Goal: Find specific page/section: Find specific page/section

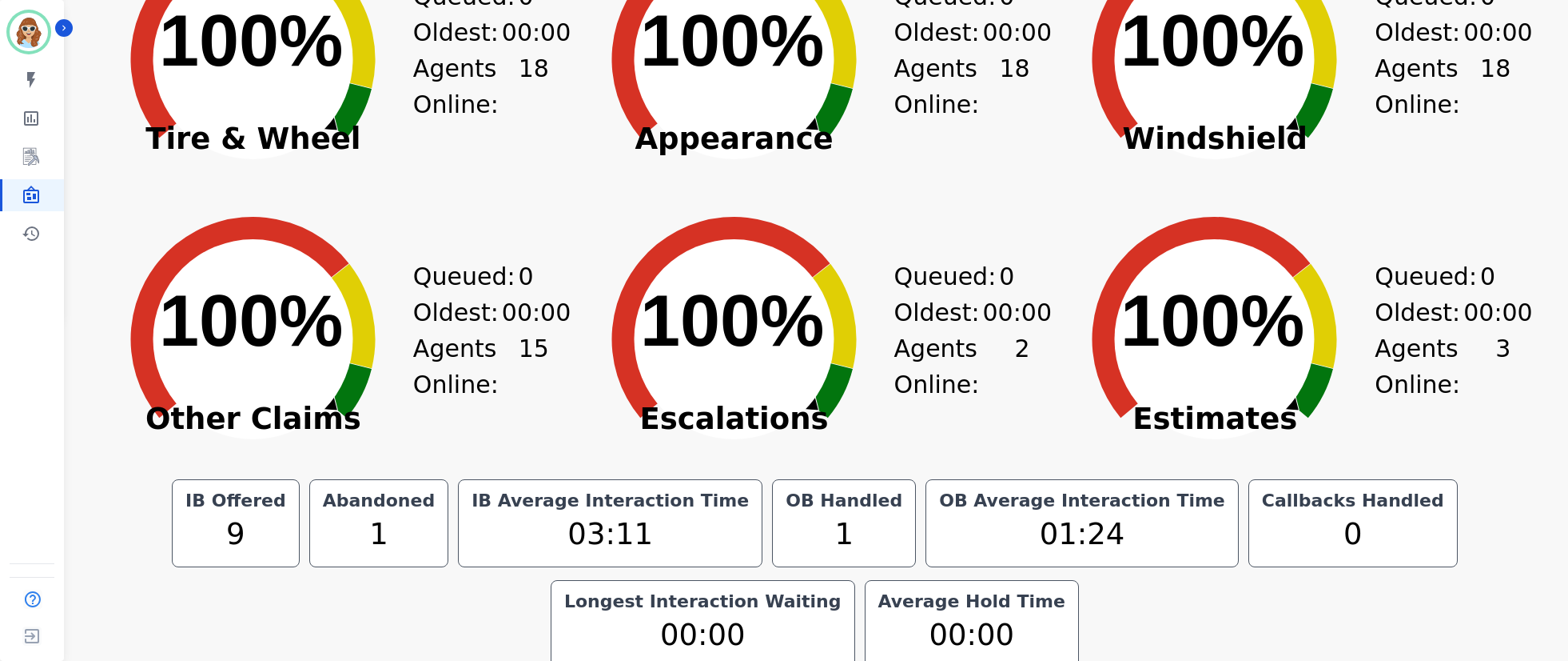
scroll to position [358, 0]
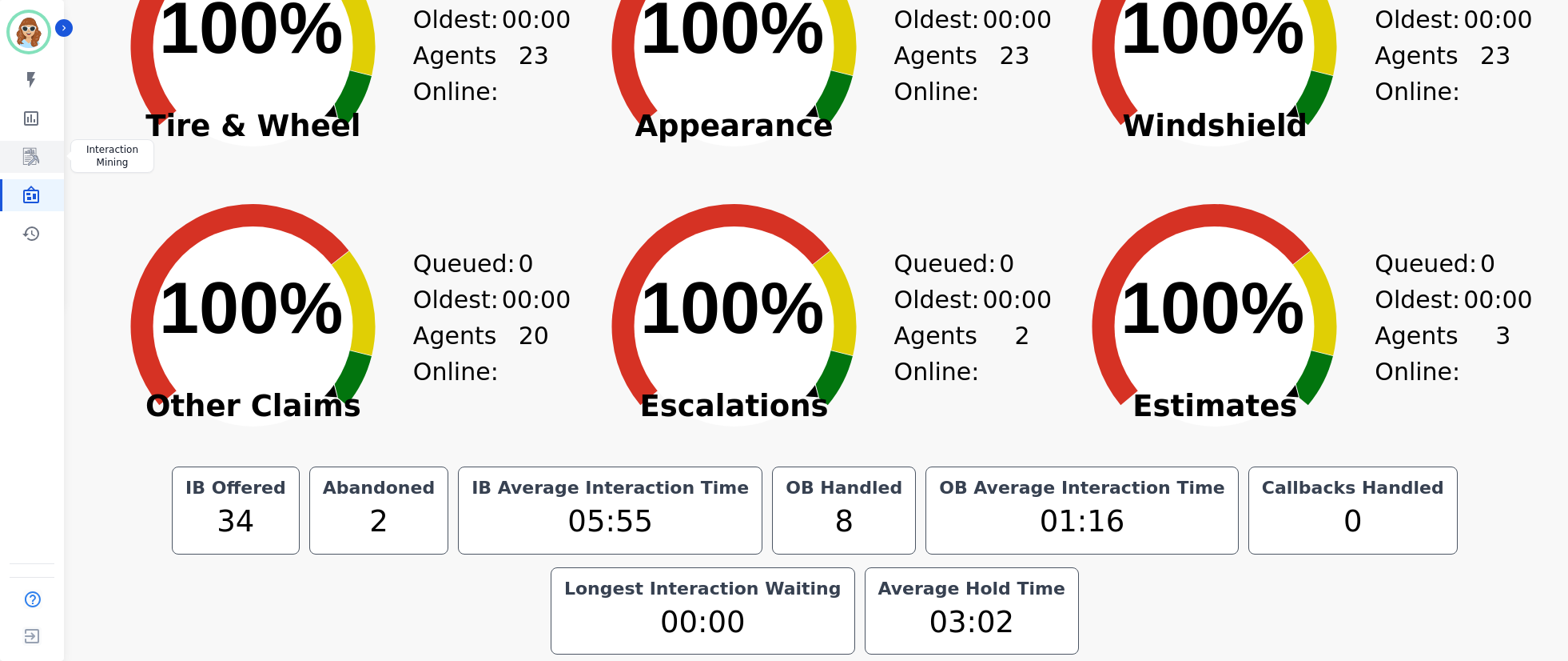
click at [51, 154] on link "Sidebar" at bounding box center [34, 156] width 61 height 32
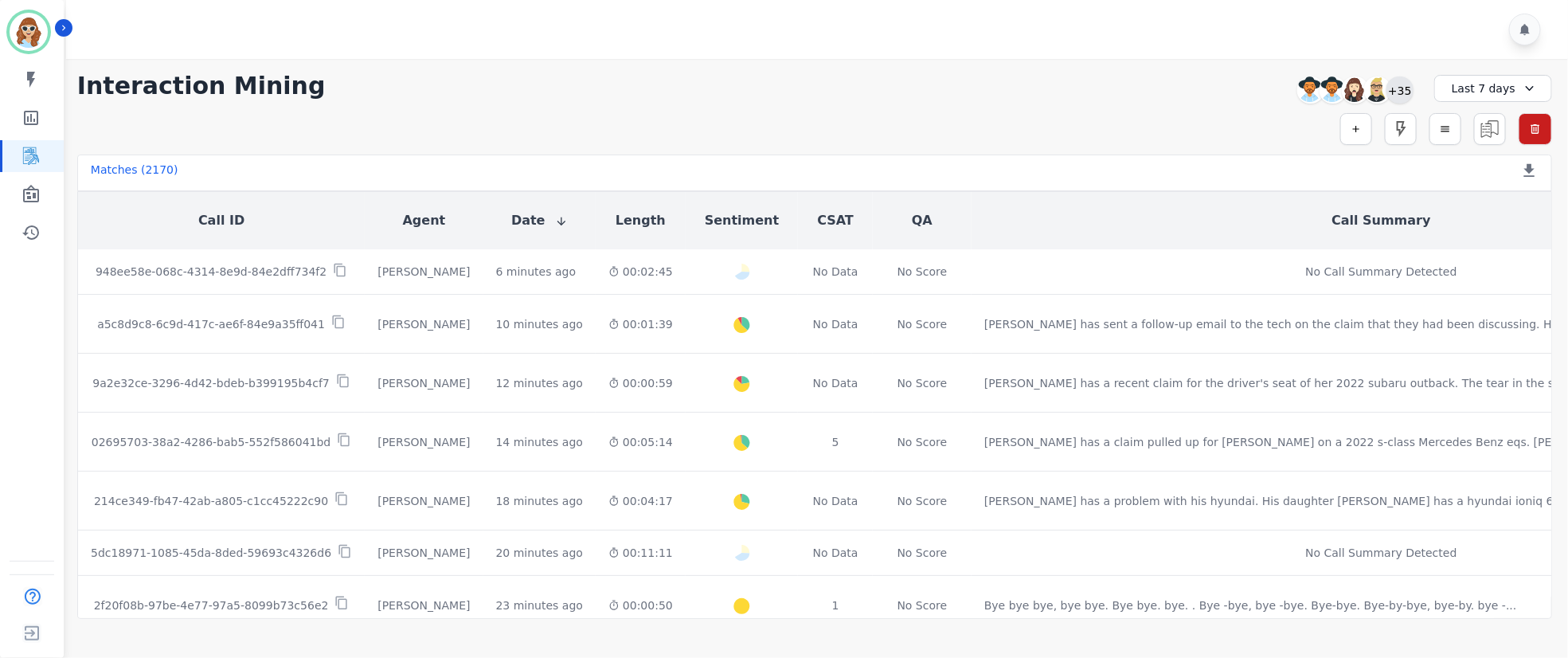
click at [1403, 94] on div "+35" at bounding box center [1400, 90] width 27 height 27
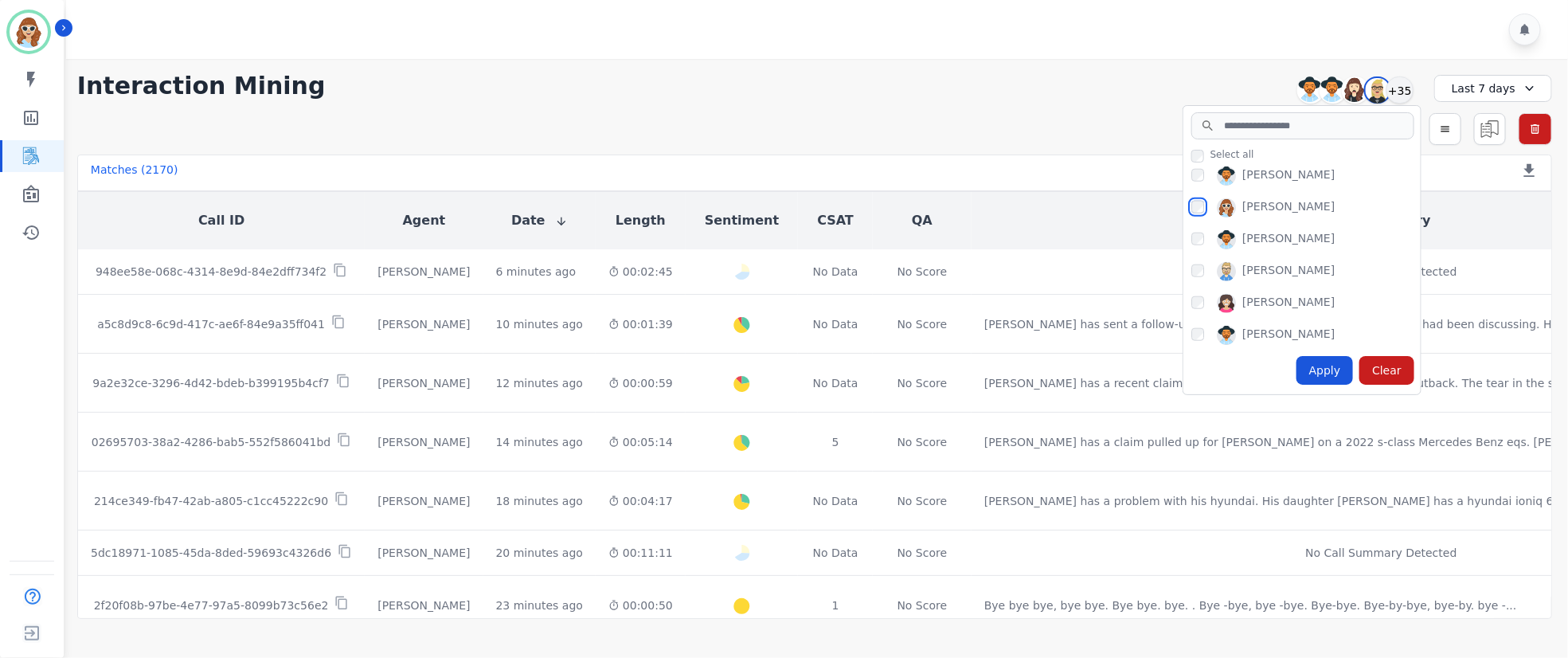
scroll to position [836, 0]
click at [1324, 366] on div "Apply" at bounding box center [1325, 371] width 57 height 29
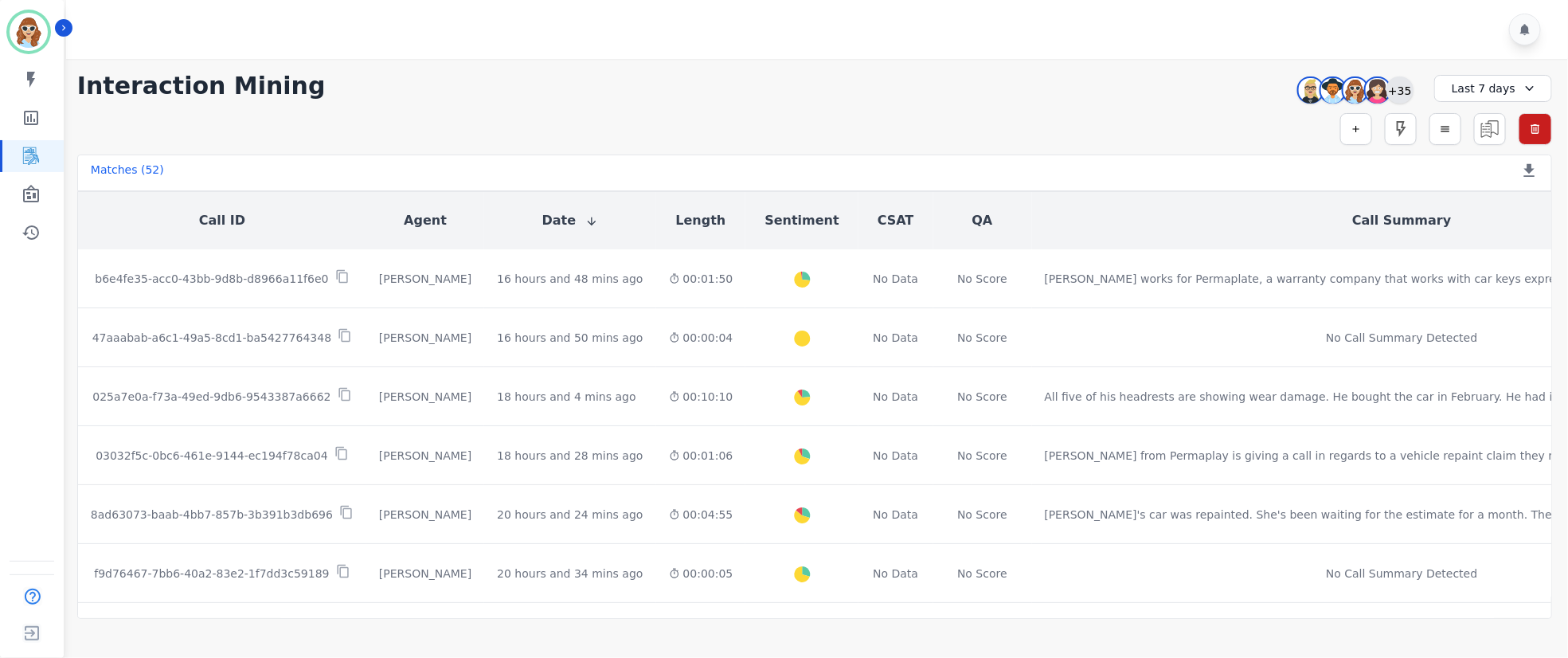
click at [1398, 96] on div "+35" at bounding box center [1400, 90] width 27 height 27
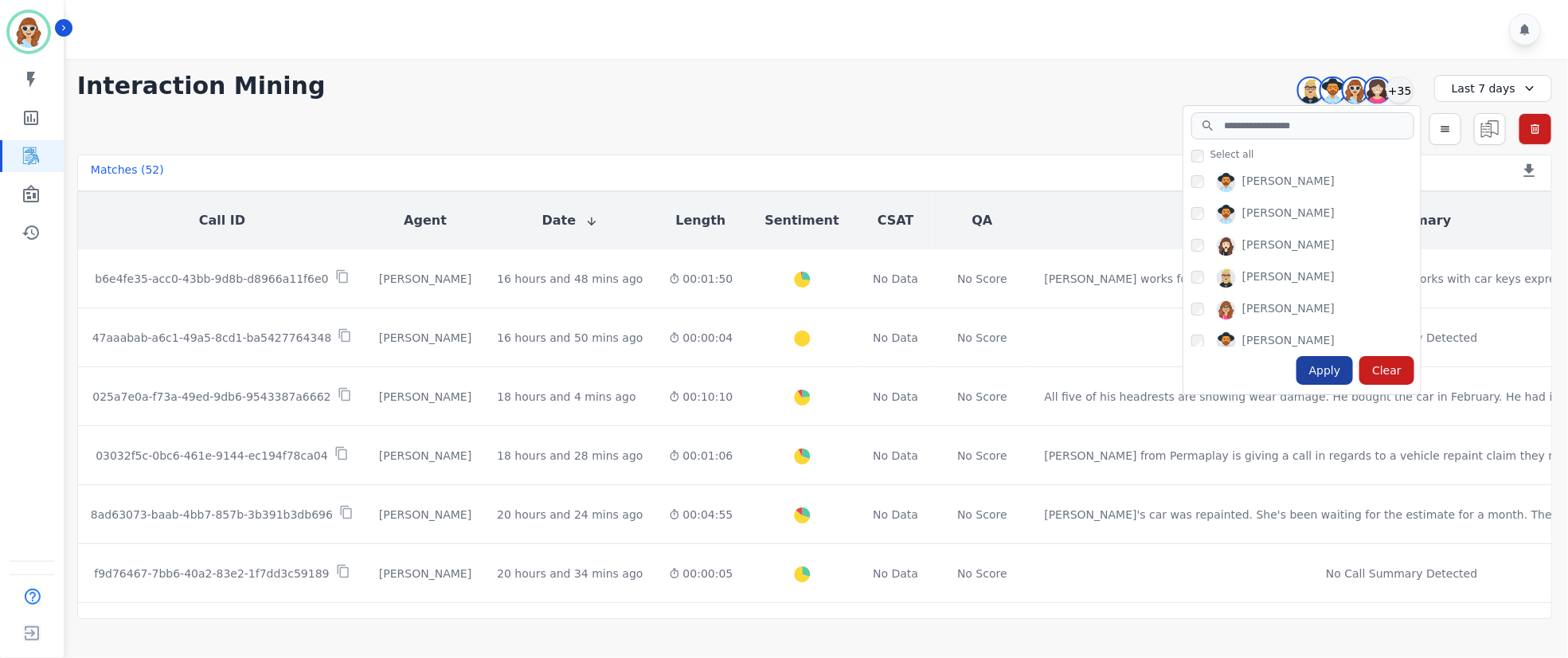
click at [1323, 375] on div "Apply" at bounding box center [1325, 371] width 57 height 29
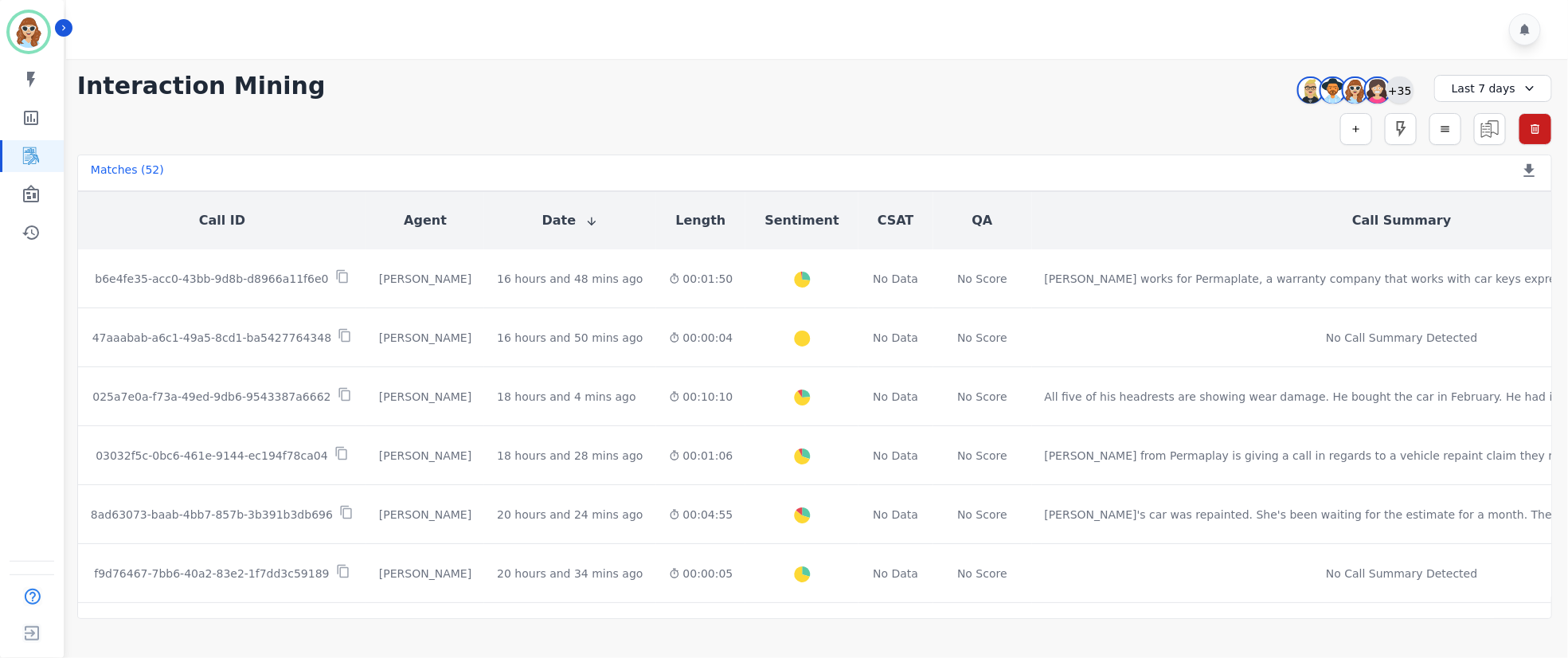
click at [1389, 96] on div "+35" at bounding box center [1400, 90] width 27 height 27
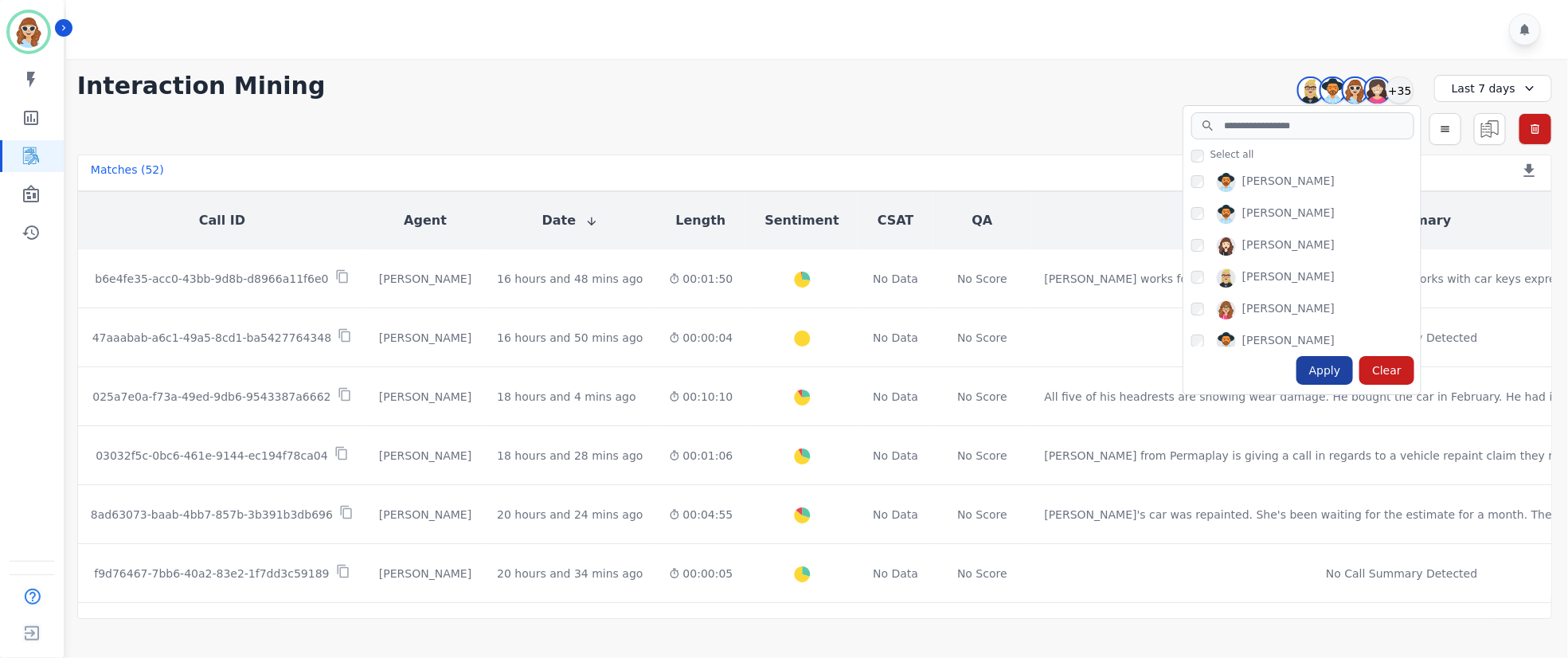
click at [1312, 375] on div "Apply" at bounding box center [1325, 371] width 57 height 29
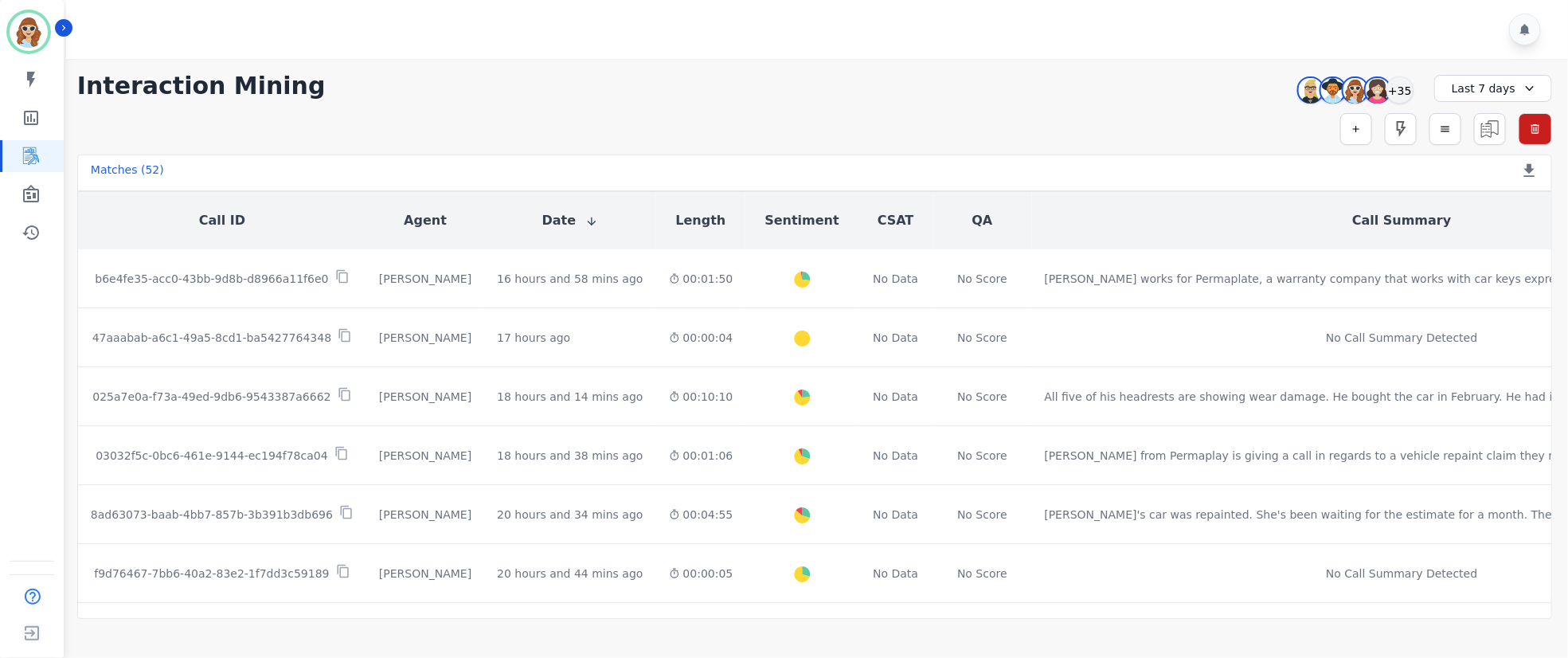
click at [629, 106] on div "**********" at bounding box center [814, 339] width 1507 height 560
drag, startPoint x: 1403, startPoint y: 92, endPoint x: 1403, endPoint y: 101, distance: 9.0
click at [1403, 94] on div "+35" at bounding box center [1400, 90] width 27 height 27
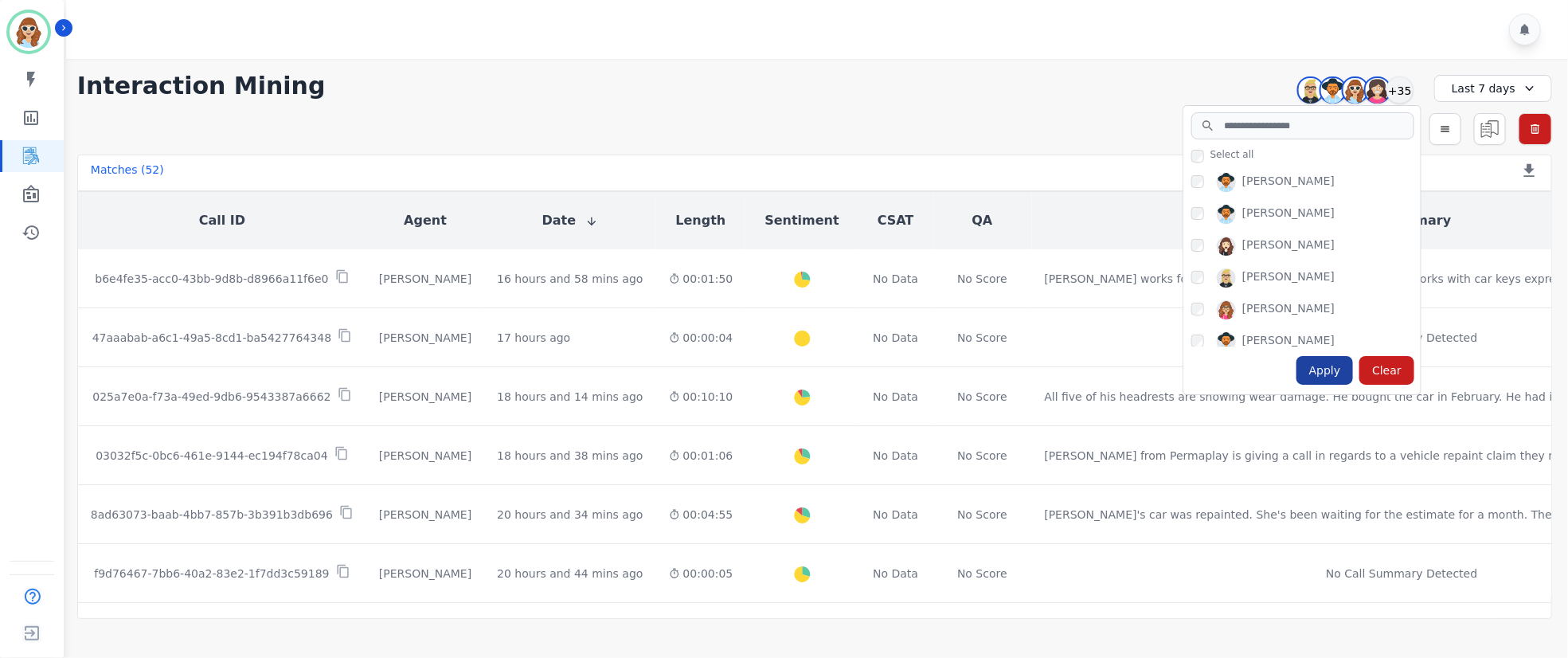
click at [1342, 368] on div "Apply" at bounding box center [1325, 371] width 57 height 29
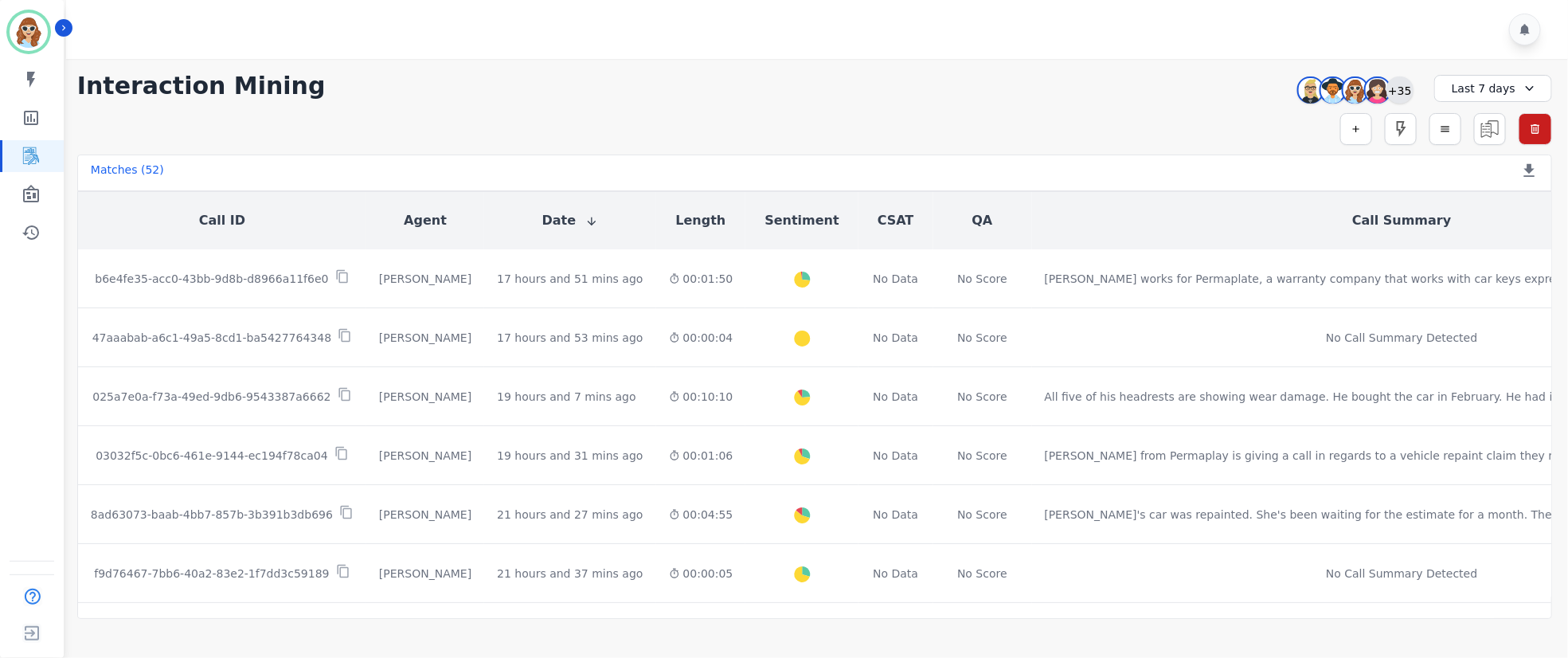
click at [1405, 92] on div "+35" at bounding box center [1400, 90] width 27 height 27
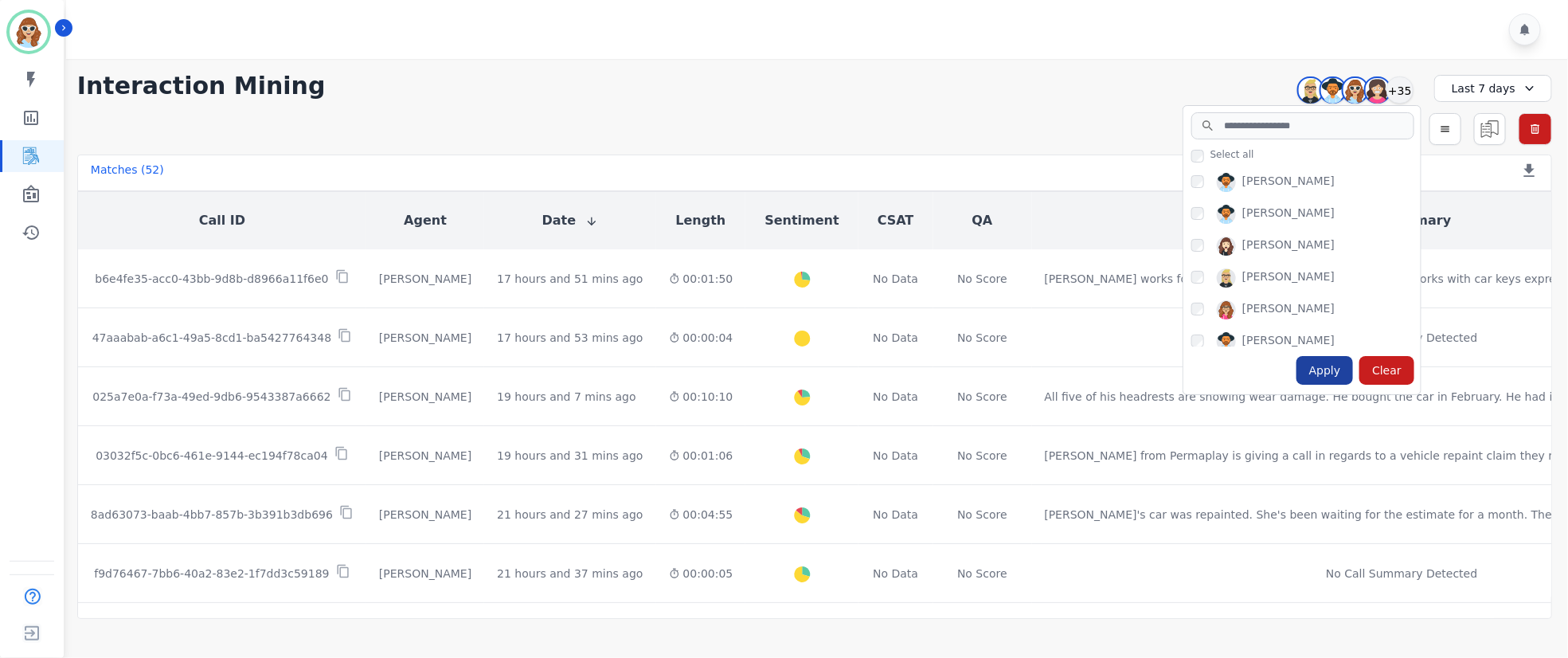
click at [1339, 372] on div "Apply" at bounding box center [1325, 371] width 57 height 29
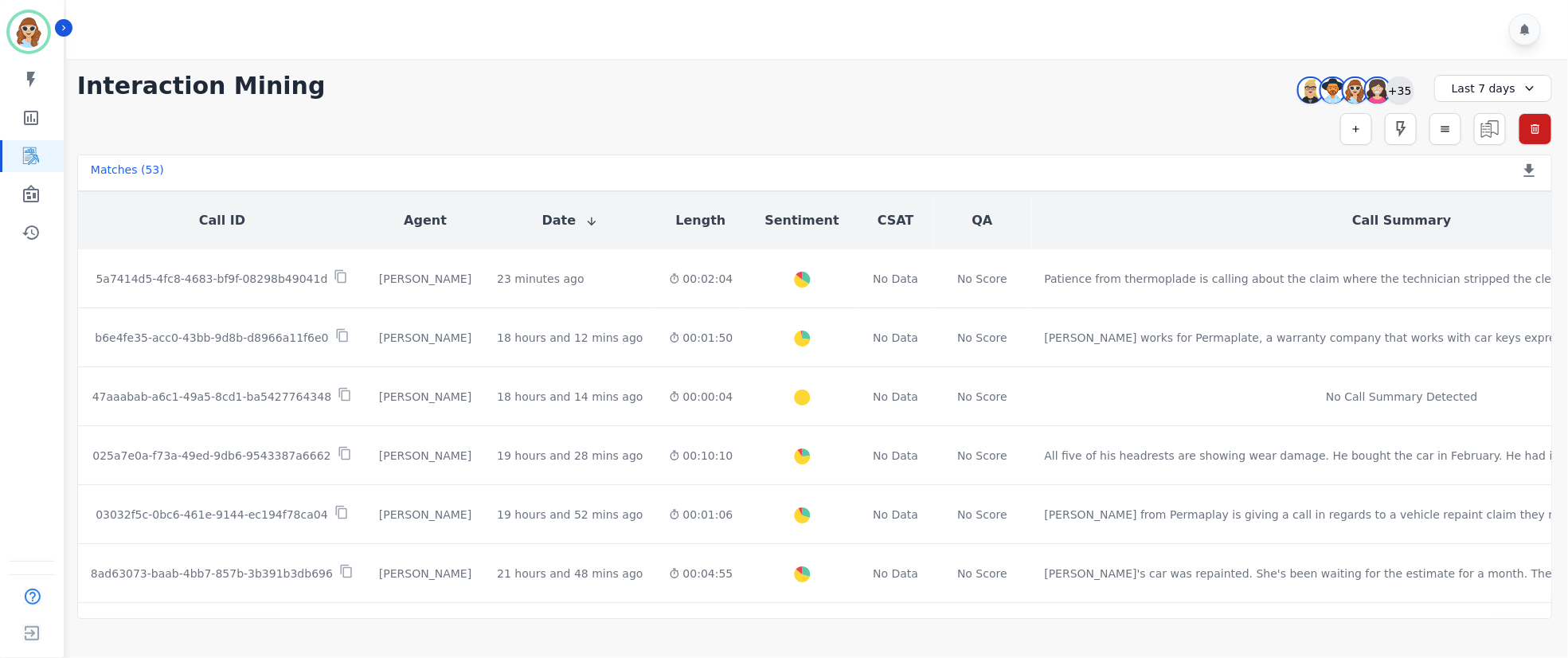
click at [1412, 94] on div "+35" at bounding box center [1400, 90] width 27 height 27
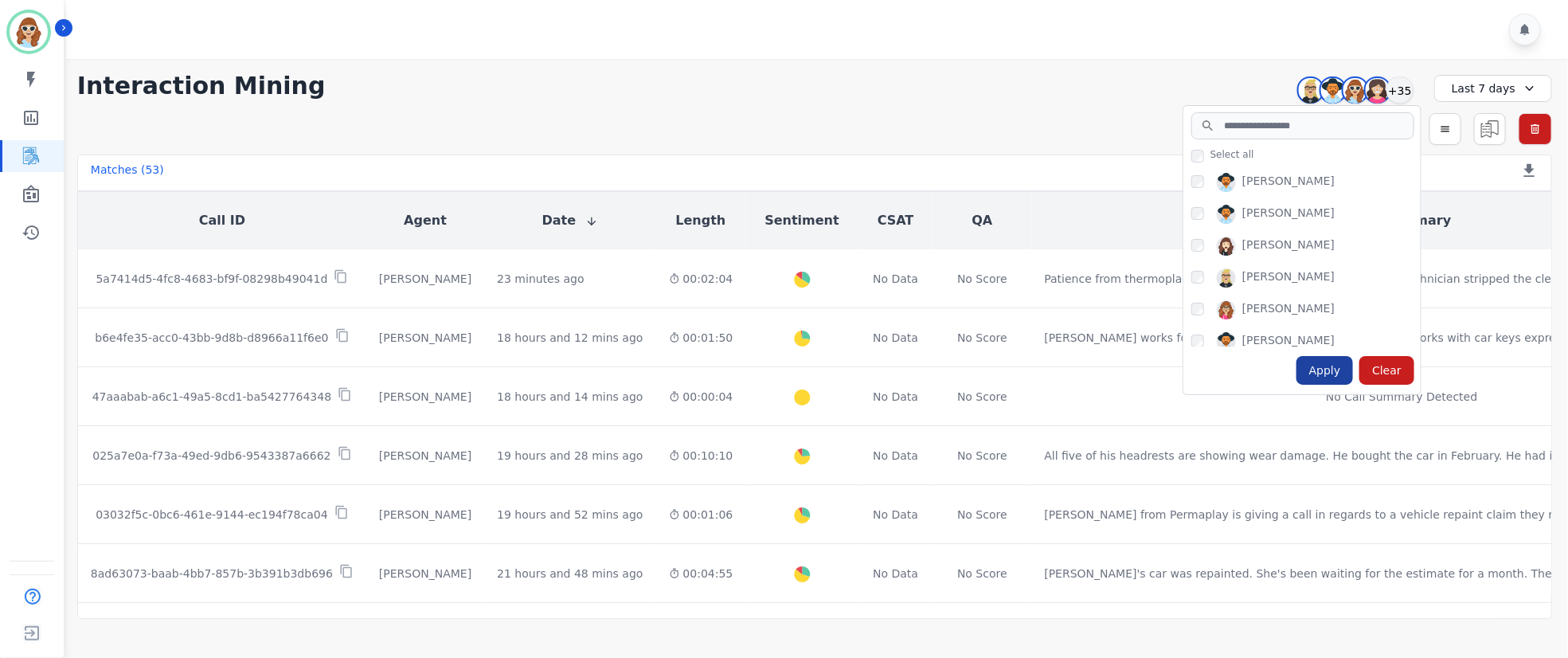
click at [1329, 375] on div "Apply" at bounding box center [1325, 371] width 57 height 29
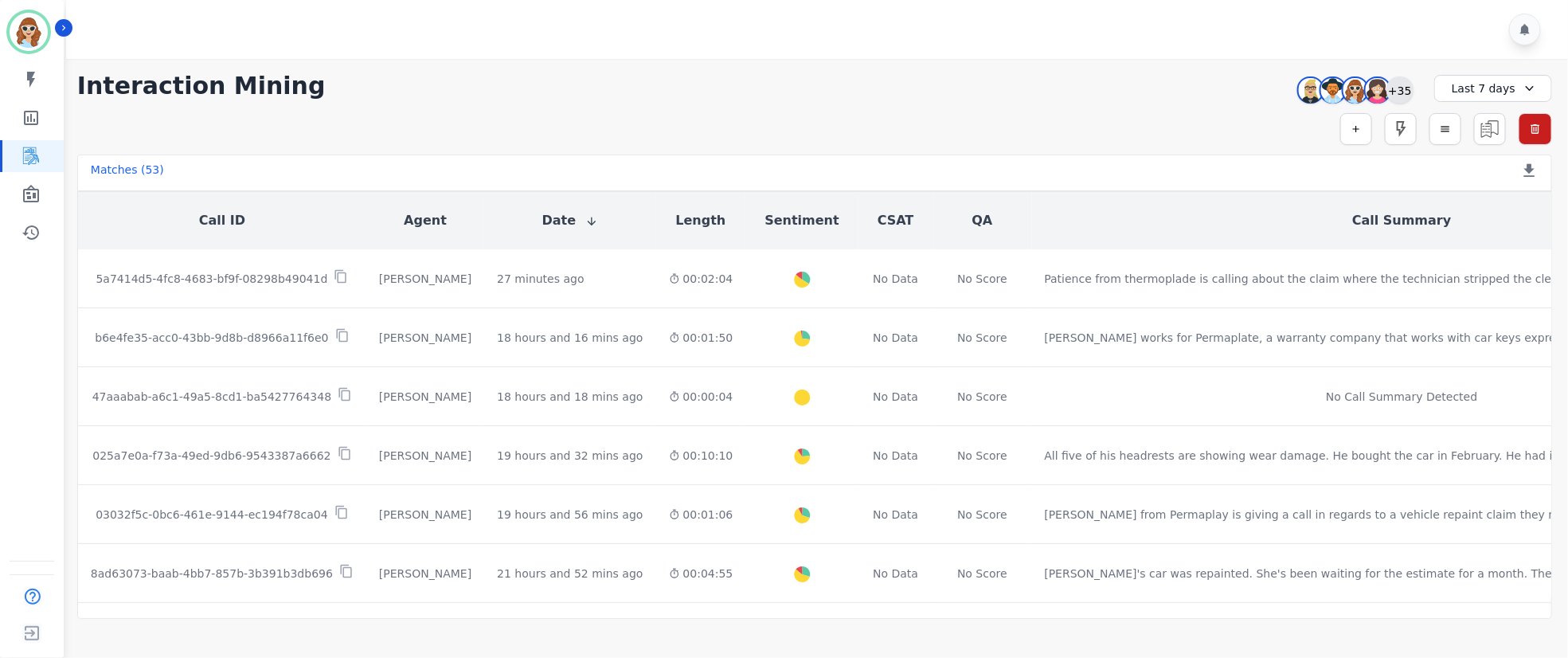
click at [1407, 94] on div "+35" at bounding box center [1400, 90] width 27 height 27
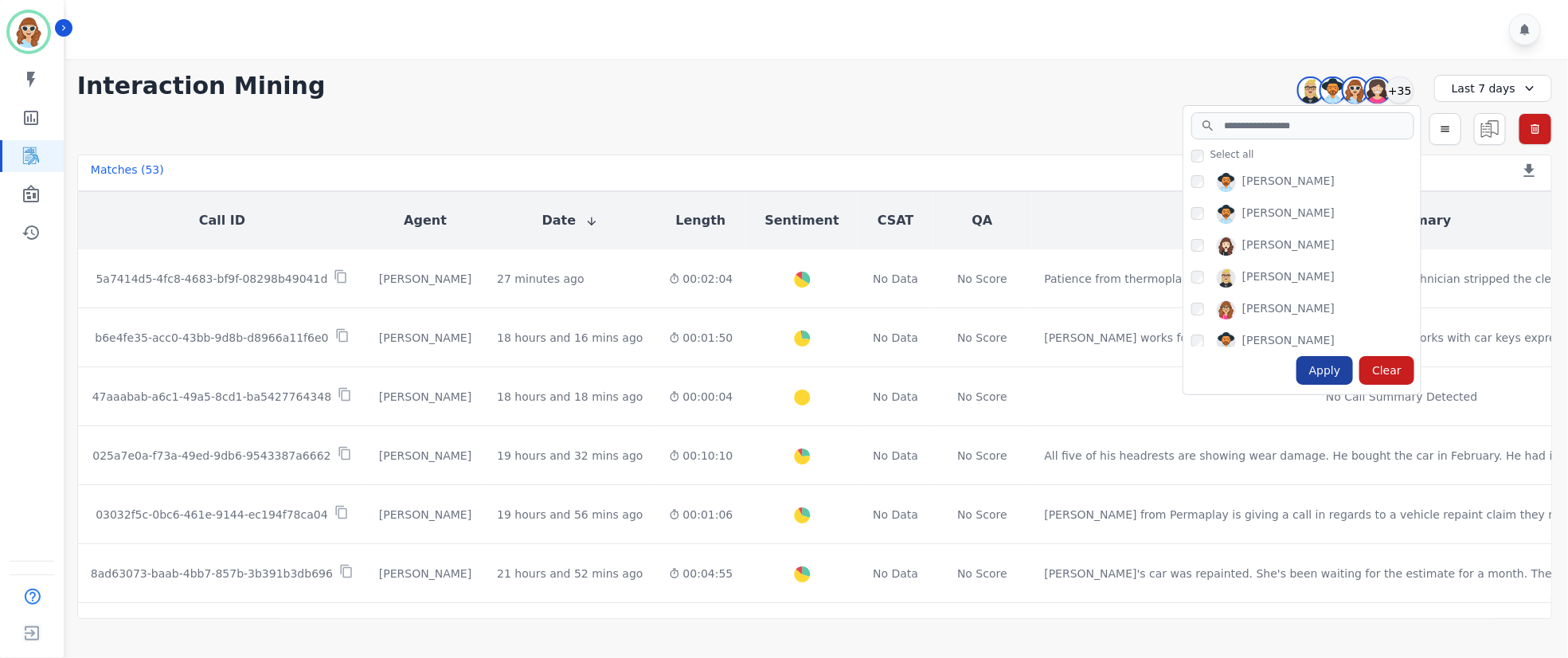
click at [1321, 378] on div "Apply" at bounding box center [1325, 371] width 57 height 29
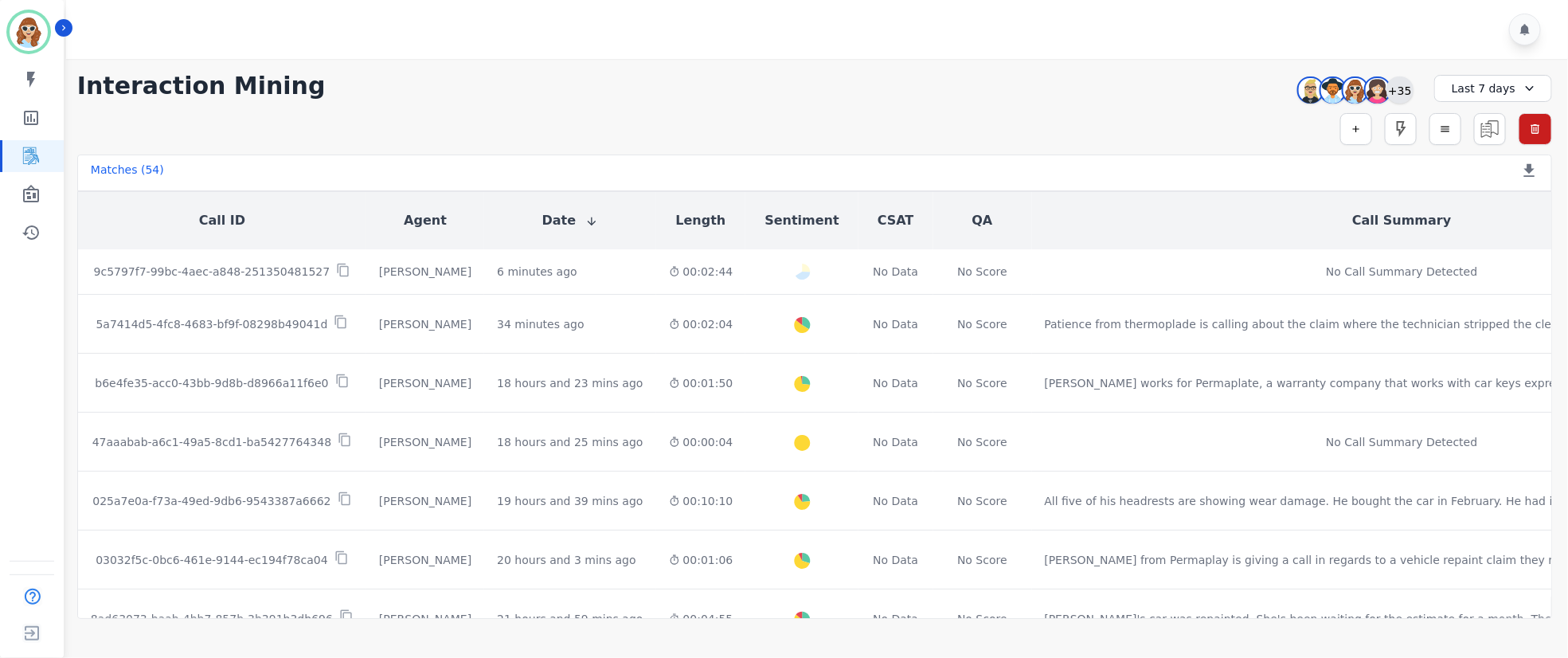
click at [1396, 91] on div "+35" at bounding box center [1400, 90] width 27 height 27
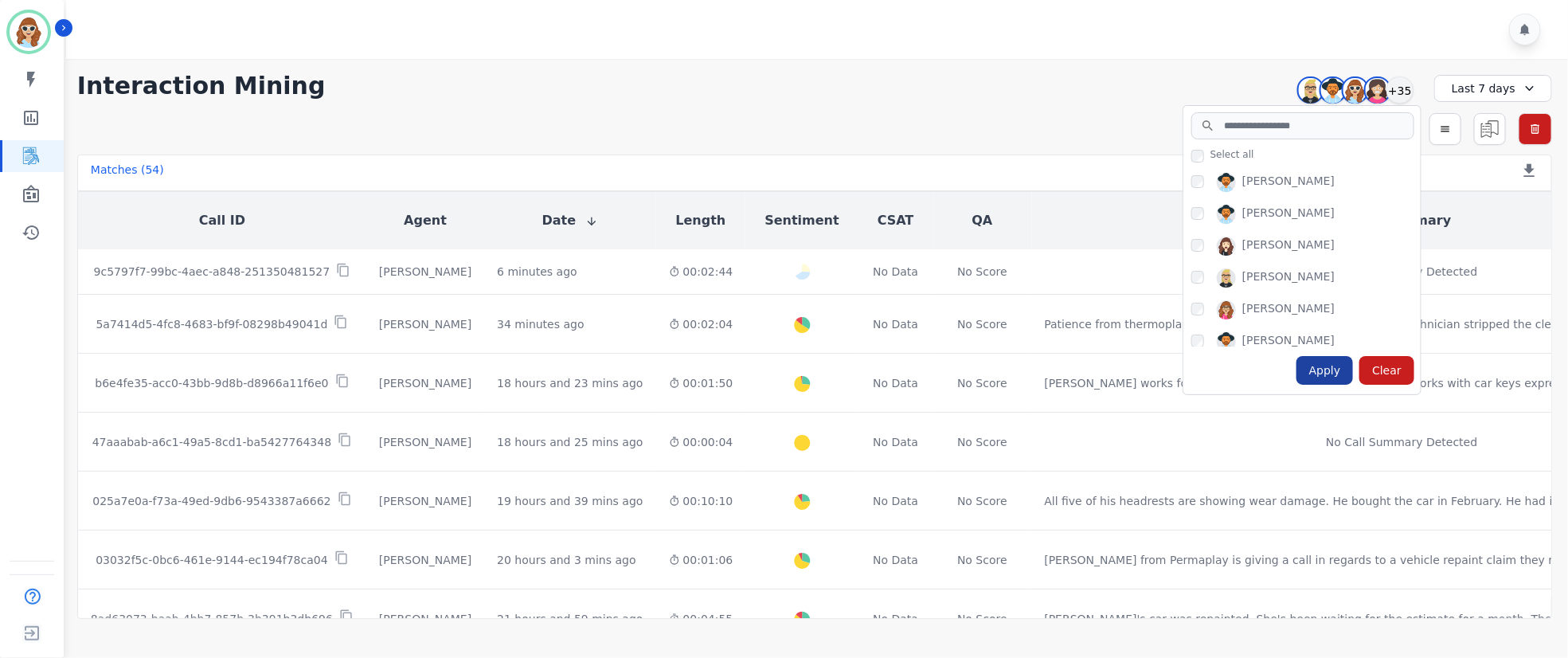
click at [1317, 368] on div "Apply" at bounding box center [1325, 371] width 57 height 29
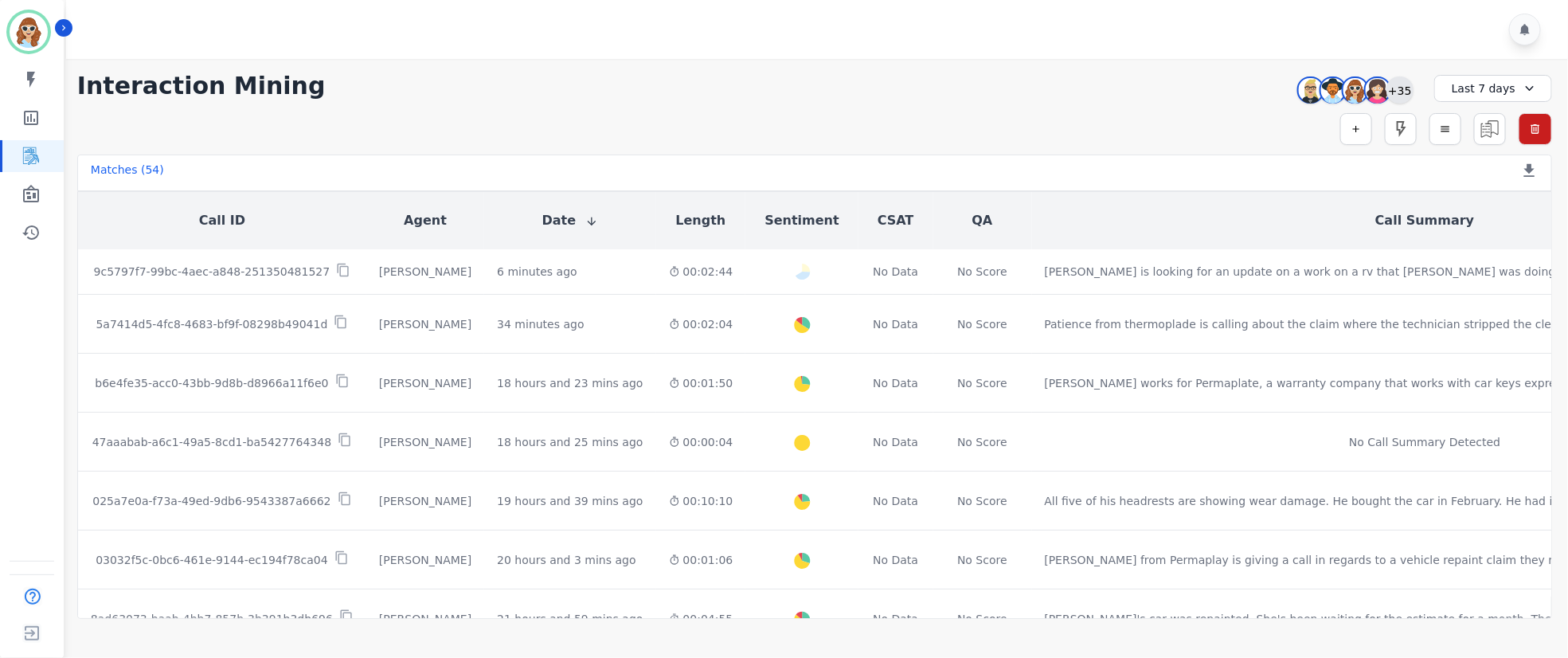
click at [1407, 87] on div "+35" at bounding box center [1400, 90] width 27 height 27
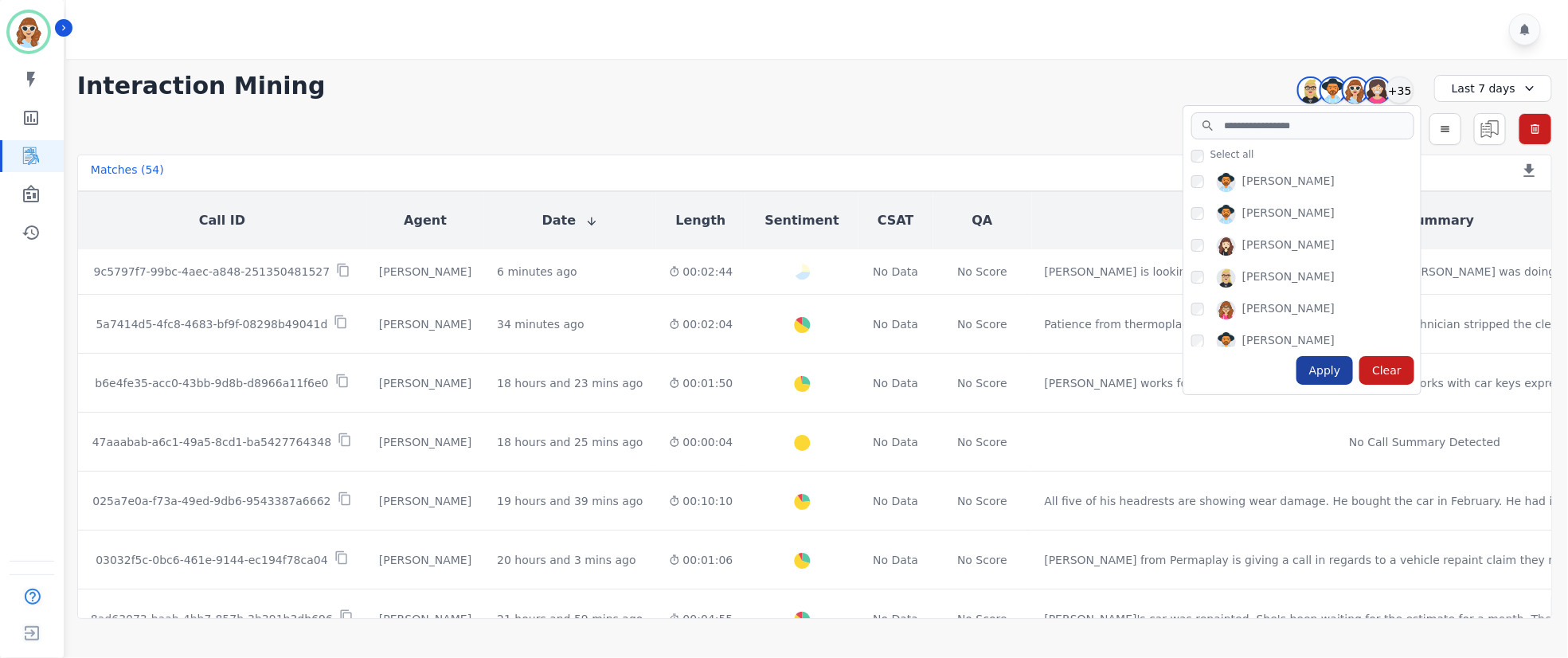
click at [1320, 373] on div "Apply" at bounding box center [1325, 371] width 57 height 29
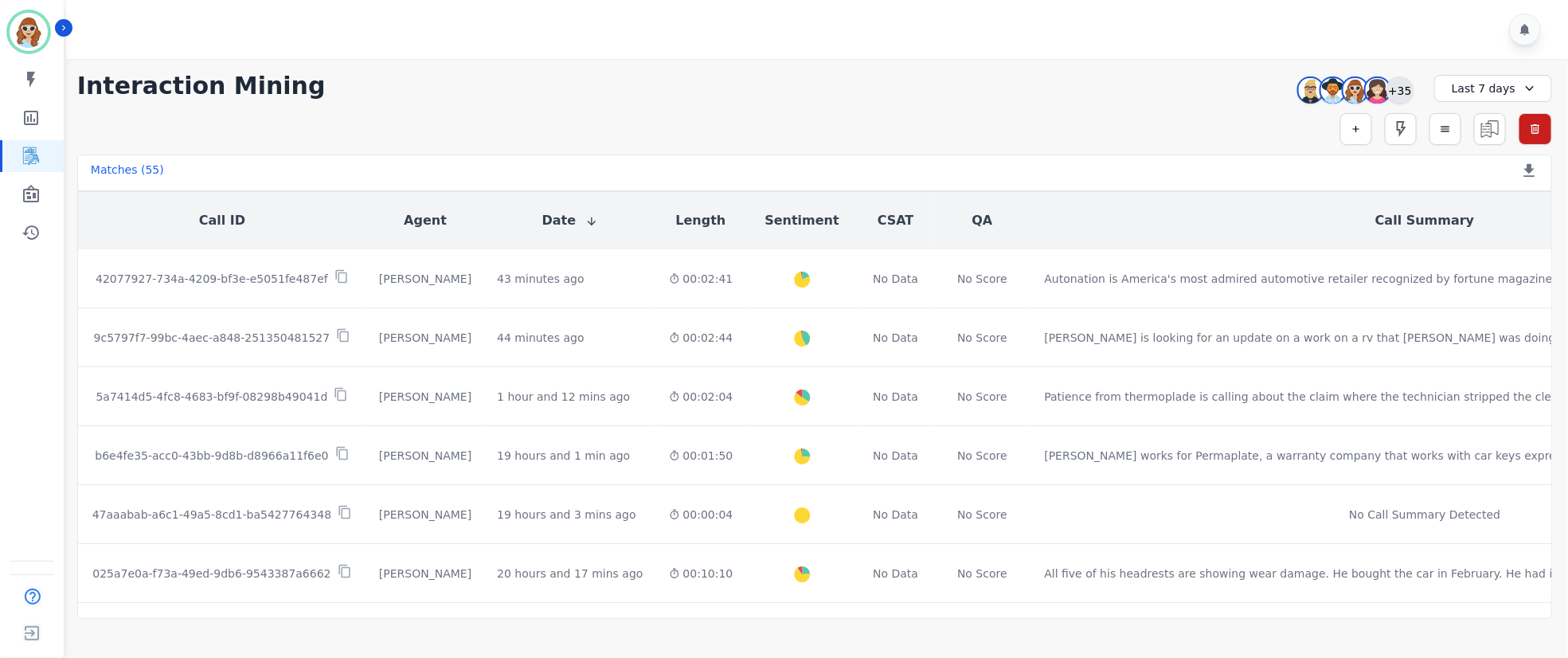
click at [1391, 96] on div "+35" at bounding box center [1400, 90] width 27 height 27
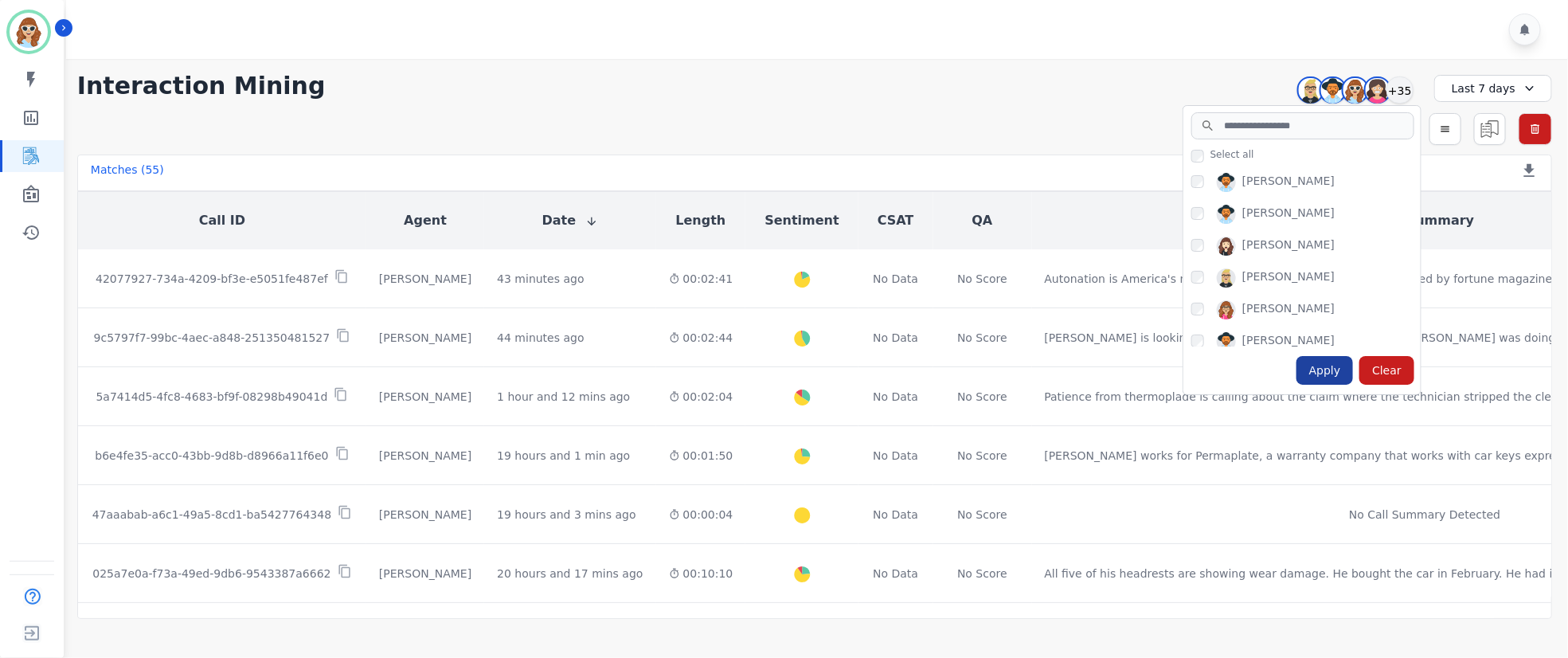
click at [1337, 368] on div "Apply" at bounding box center [1325, 371] width 57 height 29
